Goal: Check status: Check status

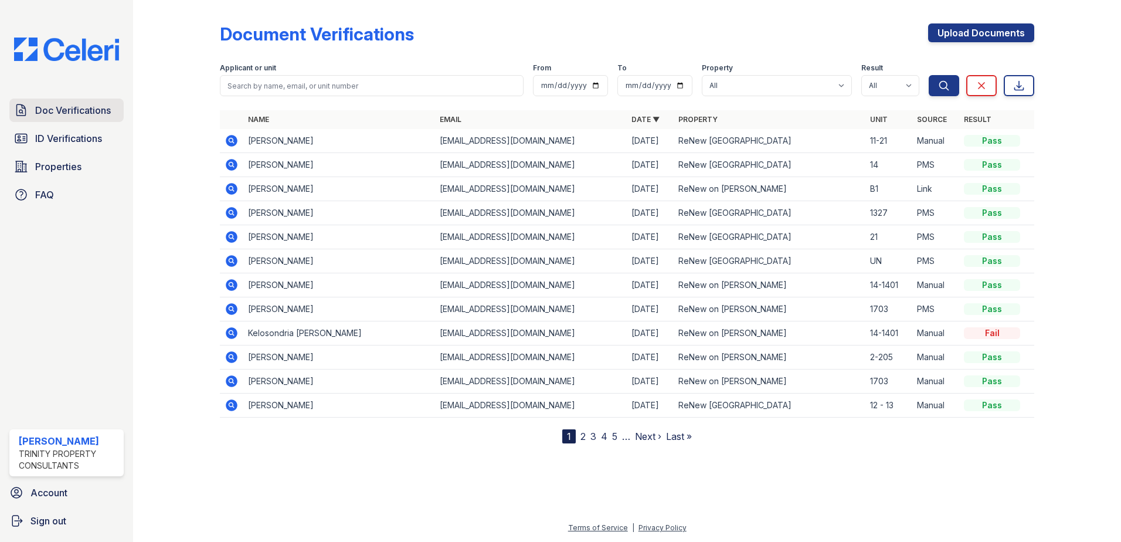
click at [22, 112] on icon at bounding box center [21, 109] width 9 height 11
click at [235, 143] on icon at bounding box center [232, 141] width 12 height 12
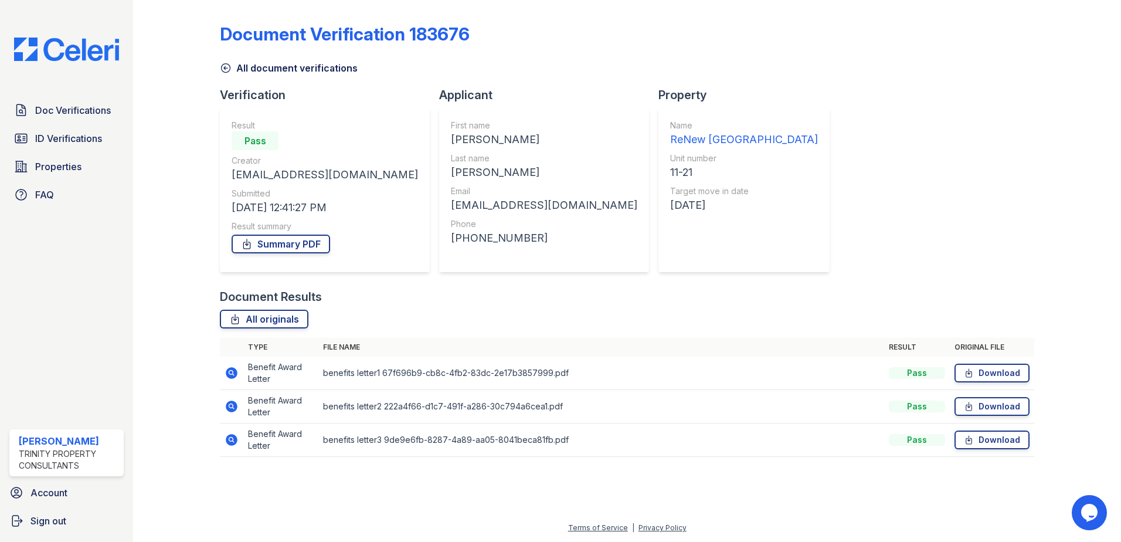
click at [234, 372] on icon at bounding box center [232, 373] width 12 height 12
click at [227, 408] on icon at bounding box center [232, 407] width 12 height 12
click at [235, 368] on icon at bounding box center [232, 373] width 14 height 14
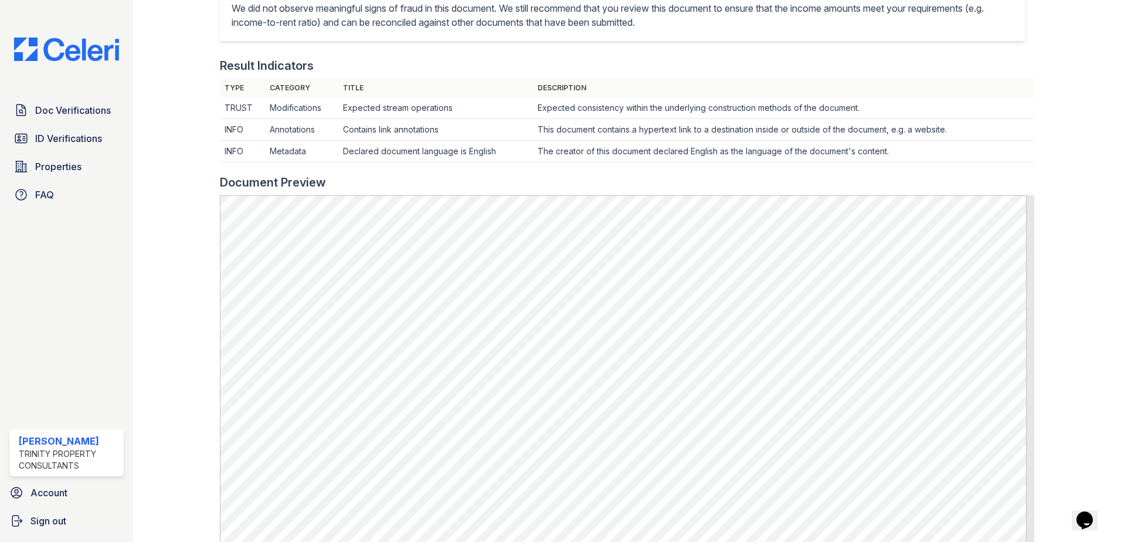
scroll to position [206, 0]
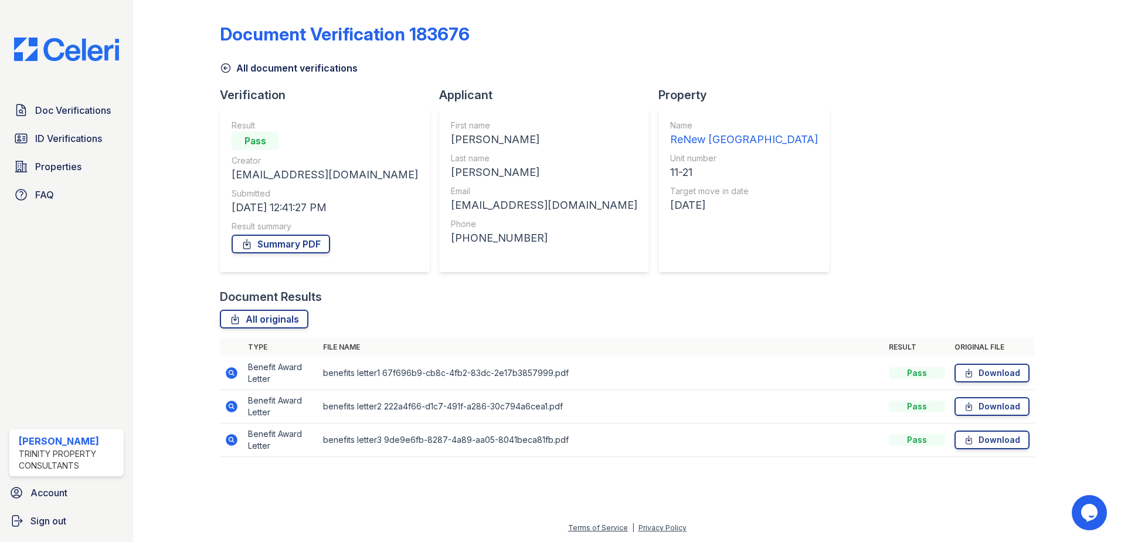
click at [232, 441] on icon at bounding box center [232, 440] width 14 height 14
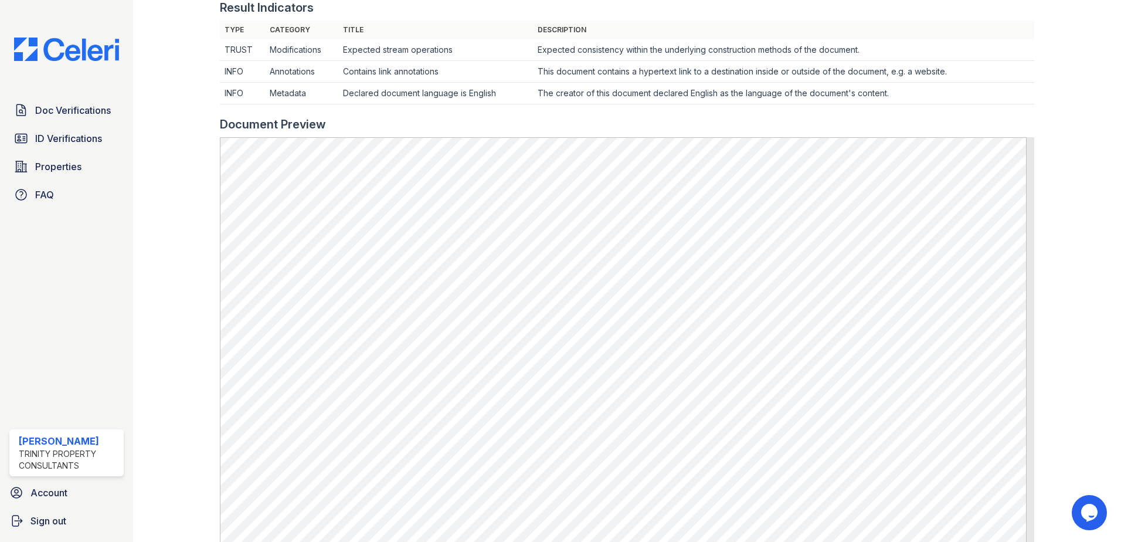
scroll to position [323, 0]
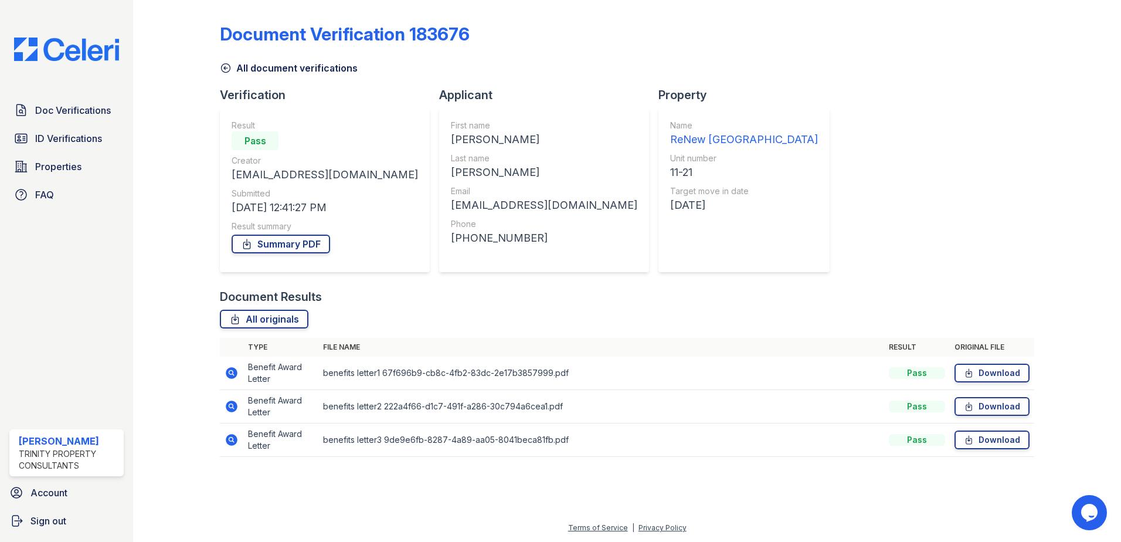
click at [226, 443] on icon at bounding box center [232, 440] width 14 height 14
click at [235, 407] on icon at bounding box center [232, 407] width 12 height 12
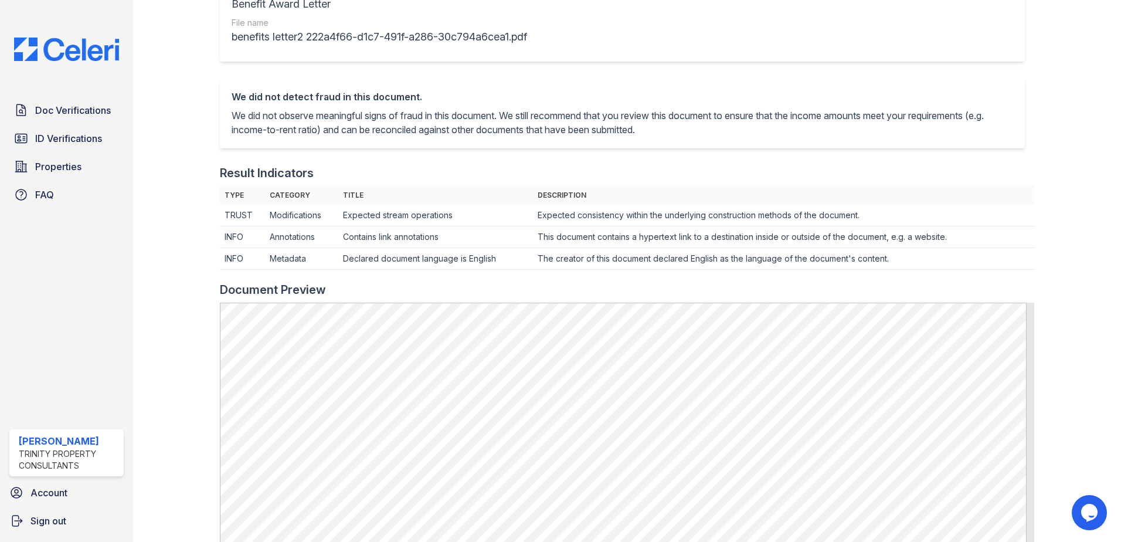
scroll to position [293, 0]
